Goal: Information Seeking & Learning: Understand process/instructions

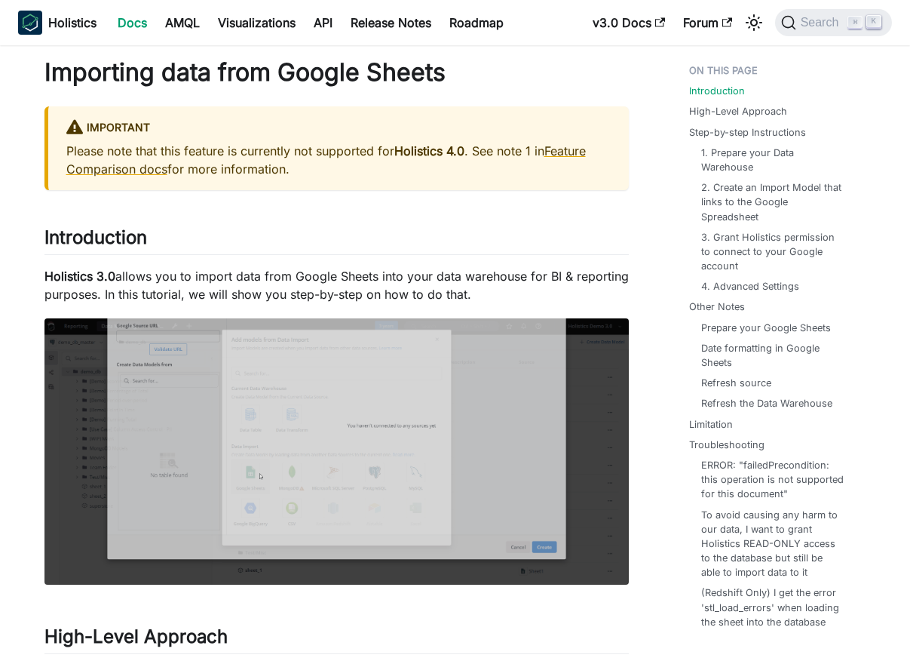
click at [124, 26] on link "Docs" at bounding box center [133, 23] width 48 height 24
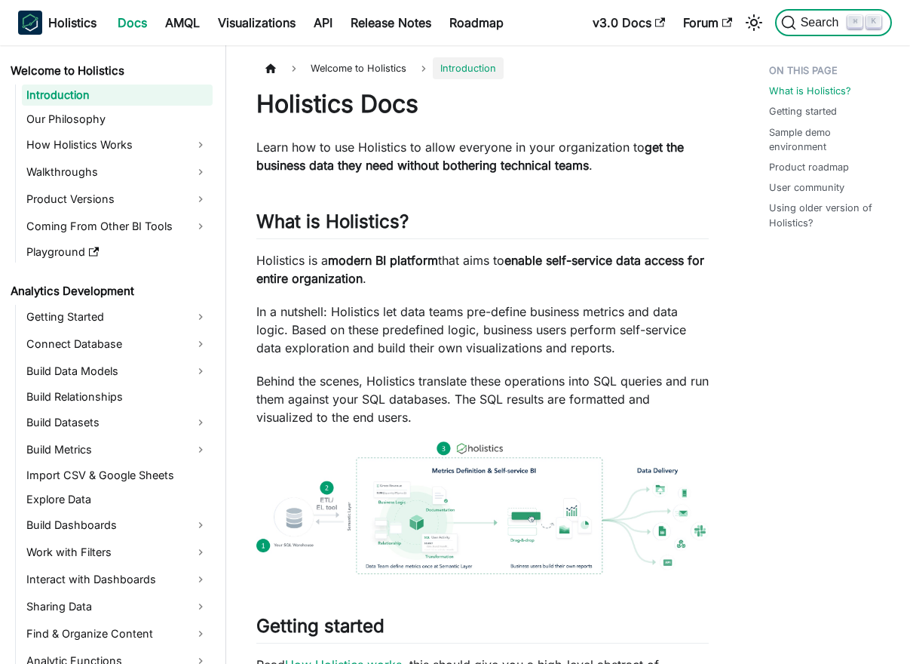
click at [808, 29] on span "Search" at bounding box center [814, 22] width 67 height 15
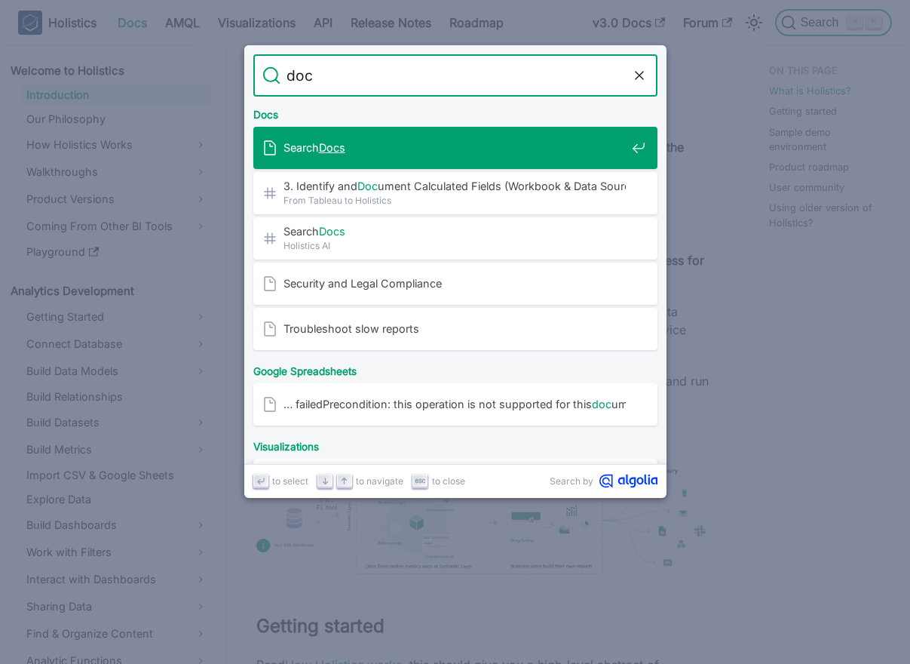
type input "docs"
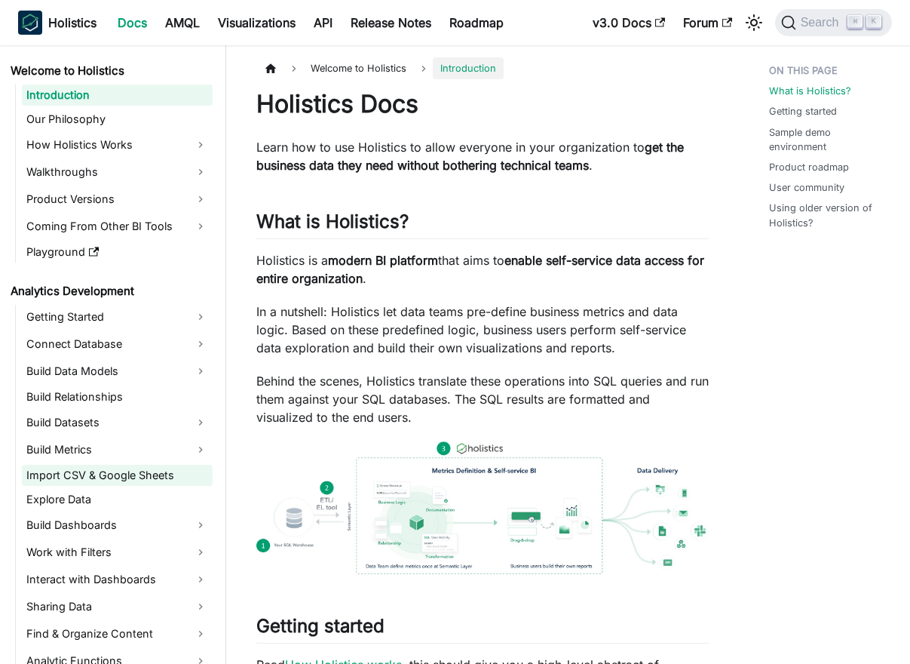
click at [114, 469] on link "Import CSV & Google Sheets" at bounding box center [117, 475] width 191 height 21
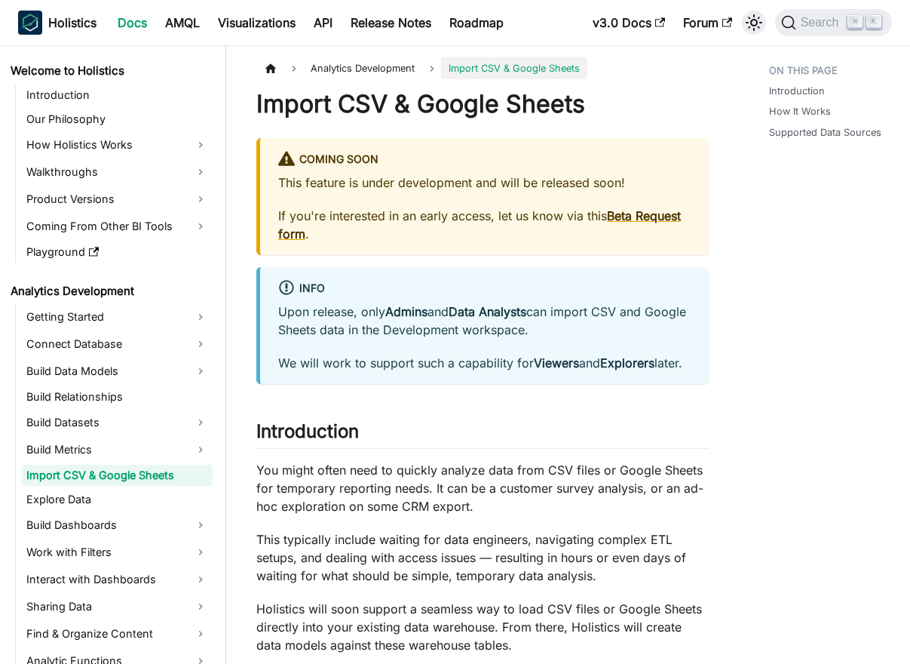
click at [753, 23] on icon "Switch between dark and light mode (currently light mode)" at bounding box center [754, 23] width 18 height 18
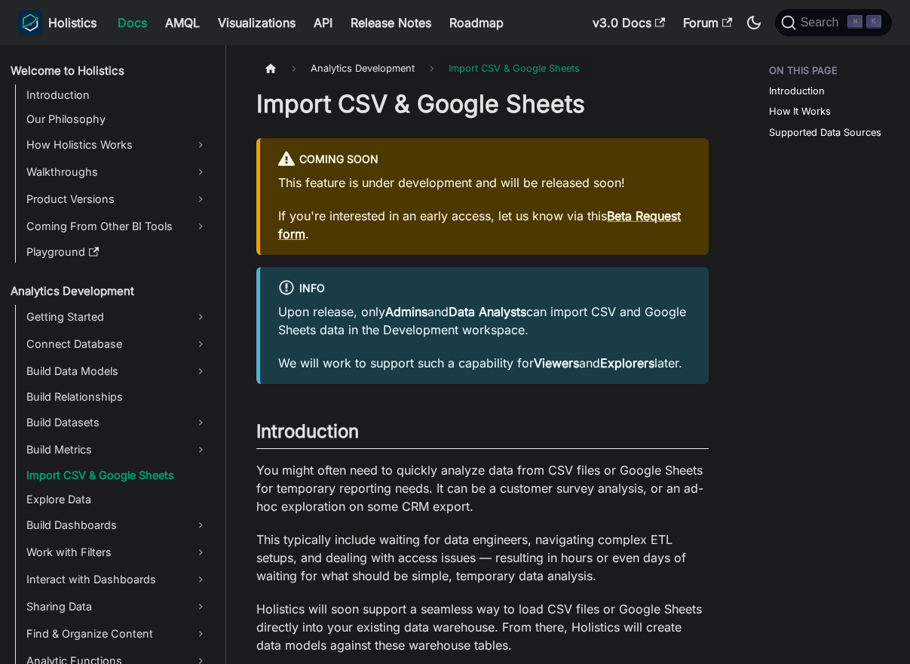
click at [481, 107] on h1 "Import CSV & Google Sheets" at bounding box center [482, 104] width 453 height 30
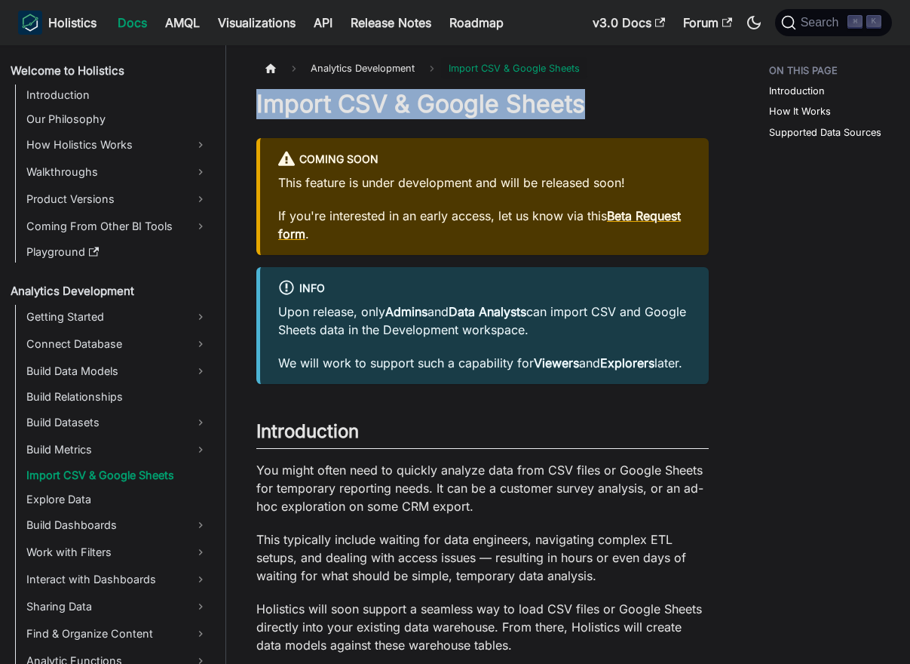
click at [481, 107] on h1 "Import CSV & Google Sheets" at bounding box center [482, 104] width 453 height 30
copy h1 "Import CSV & Google Sheets"
